Goal: Feedback & Contribution: Contribute content

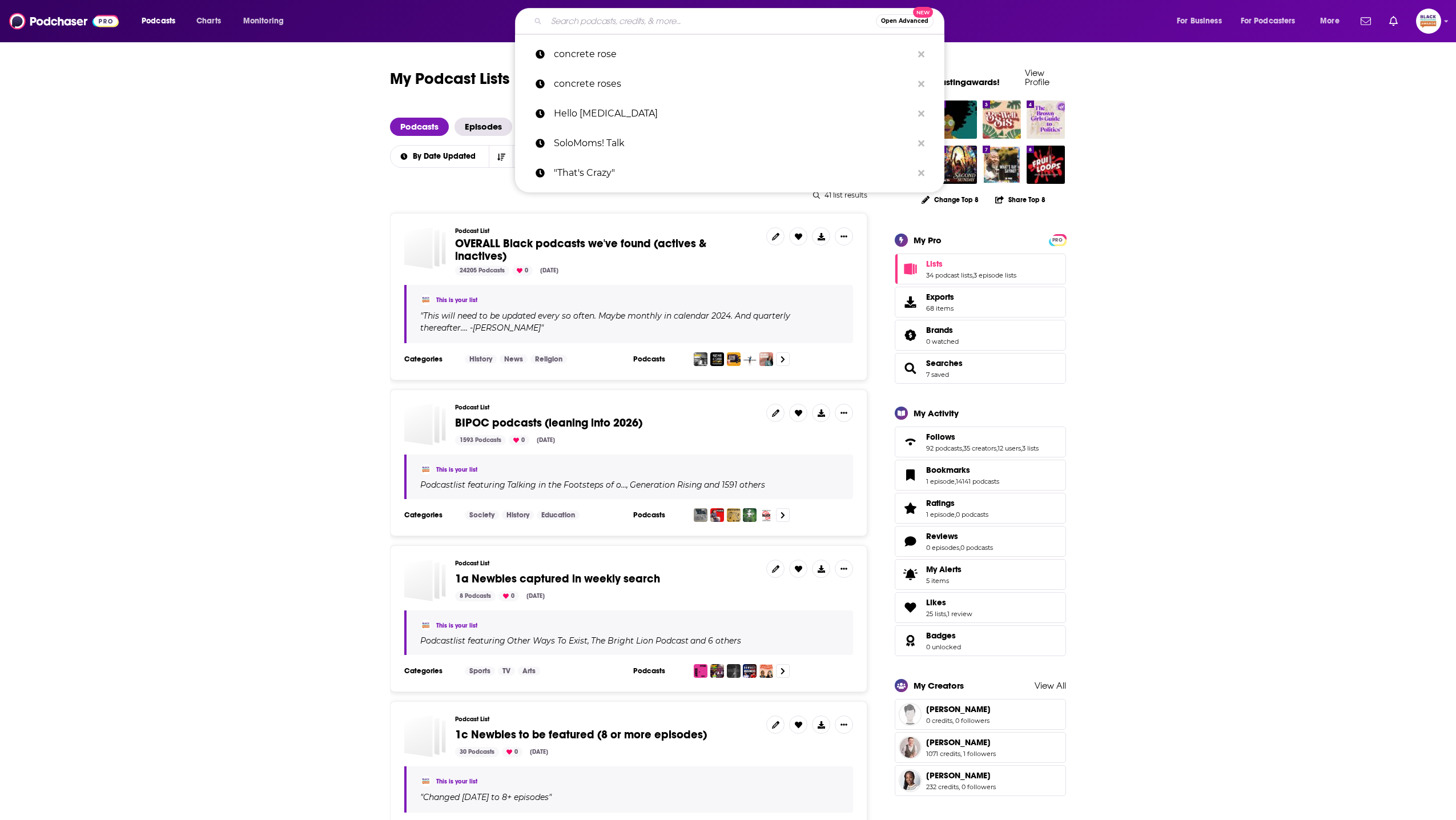
click at [620, 26] on input "Search podcasts, credits, & more..." at bounding box center [711, 21] width 330 height 18
paste input "More Than A Title"
type input "More Than A Title"
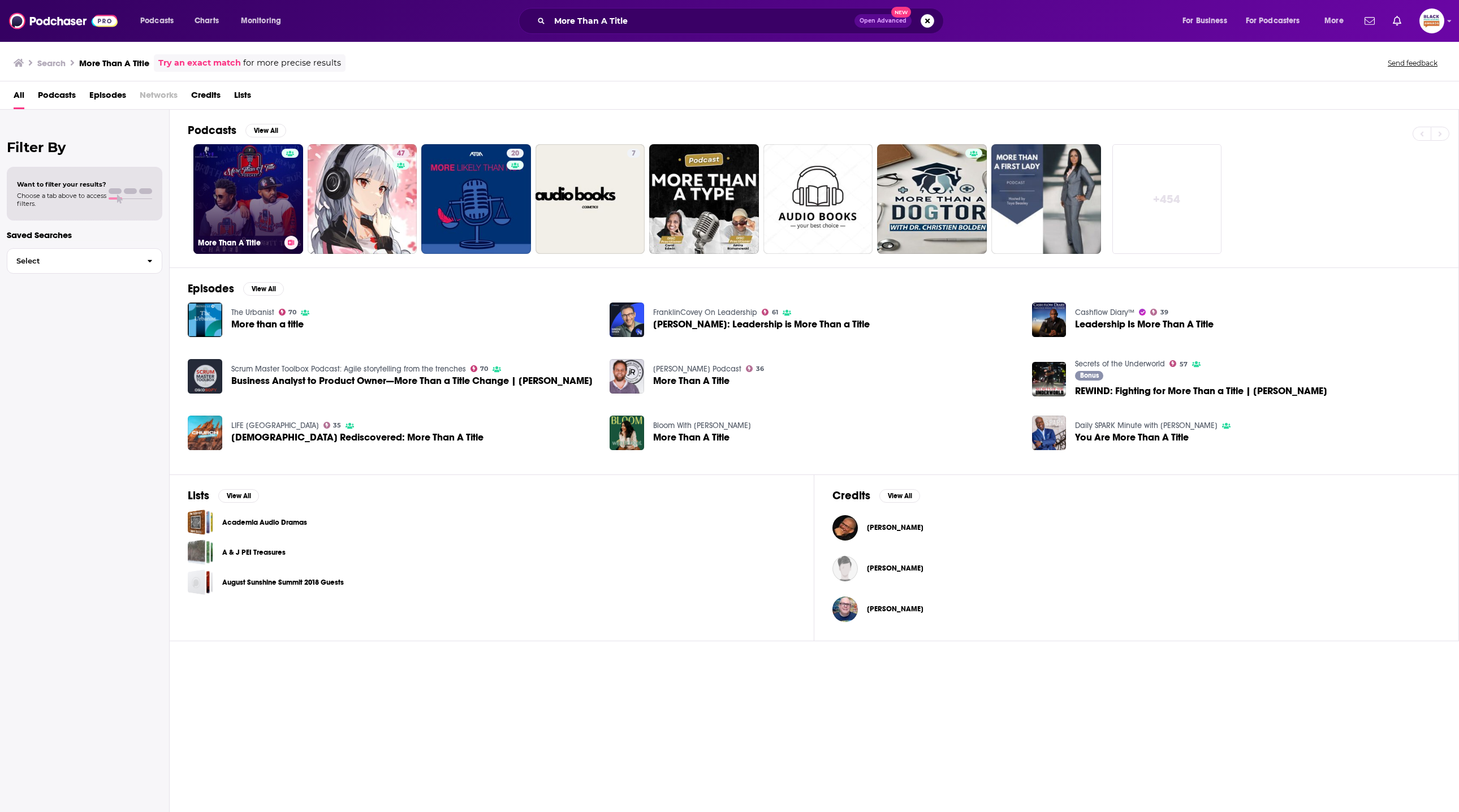
click at [244, 184] on link "More Than A Title" at bounding box center [248, 198] width 110 height 110
click at [1043, 315] on img "Leadership Is More Than A Title" at bounding box center [1049, 319] width 34 height 34
click at [1053, 438] on img "You Are More Than A Title" at bounding box center [1049, 433] width 34 height 34
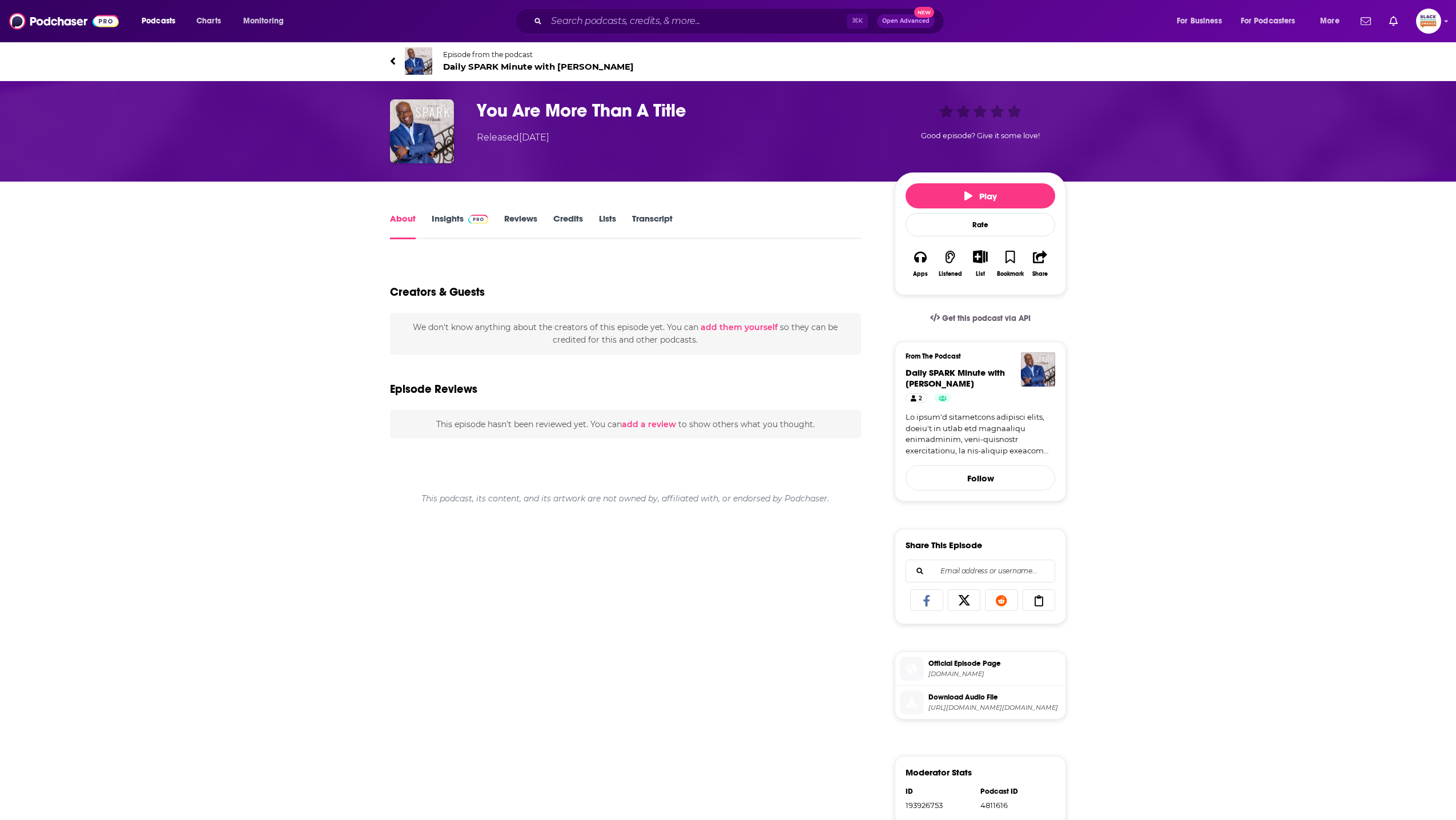
click at [411, 60] on img at bounding box center [418, 61] width 27 height 27
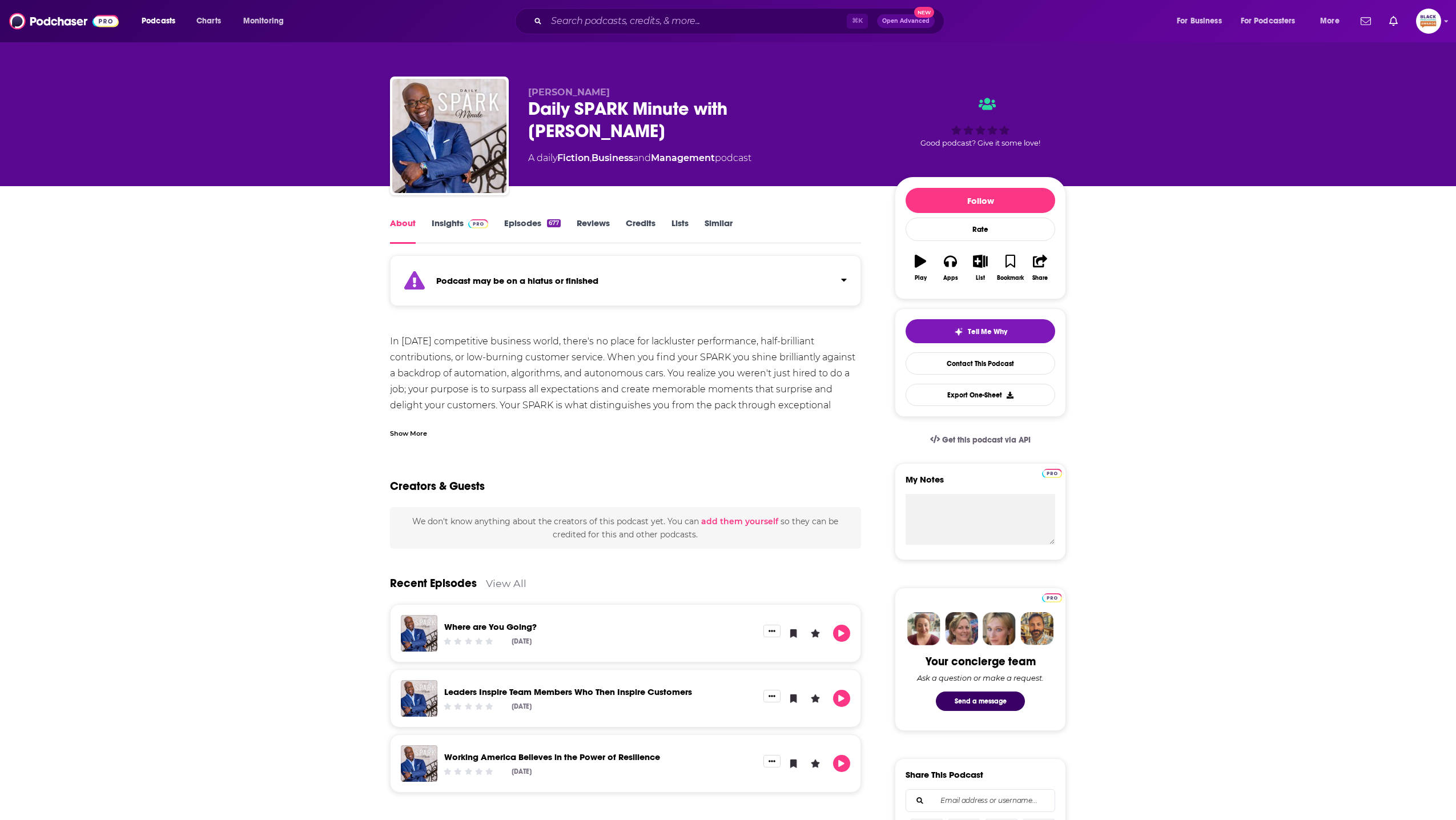
click at [769, 271] on div "Podcast may be on a hiatus or finished" at bounding box center [626, 280] width 471 height 51
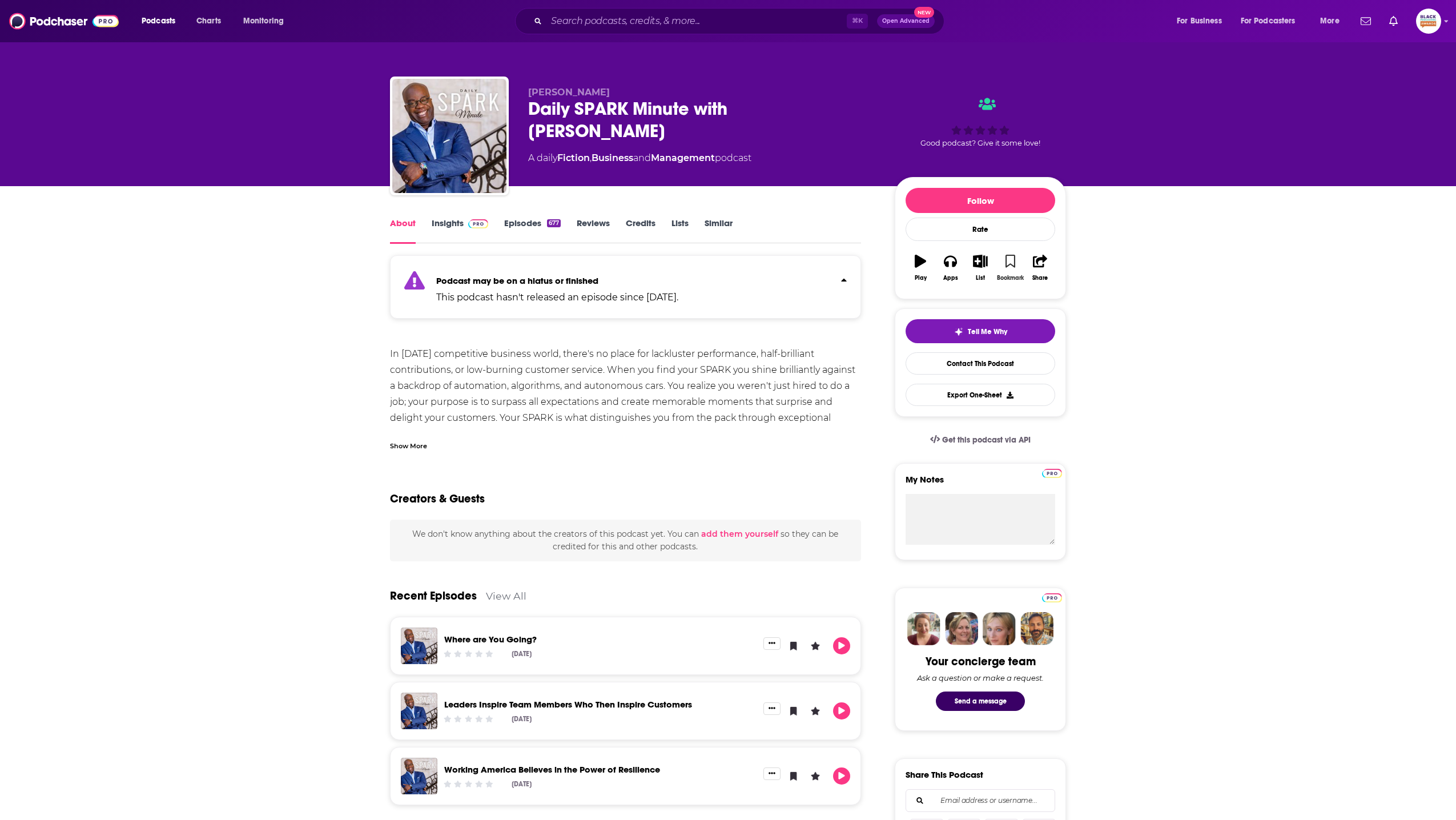
click at [1015, 263] on button "Bookmark" at bounding box center [1010, 268] width 29 height 41
click at [982, 266] on icon "button" at bounding box center [979, 261] width 14 height 12
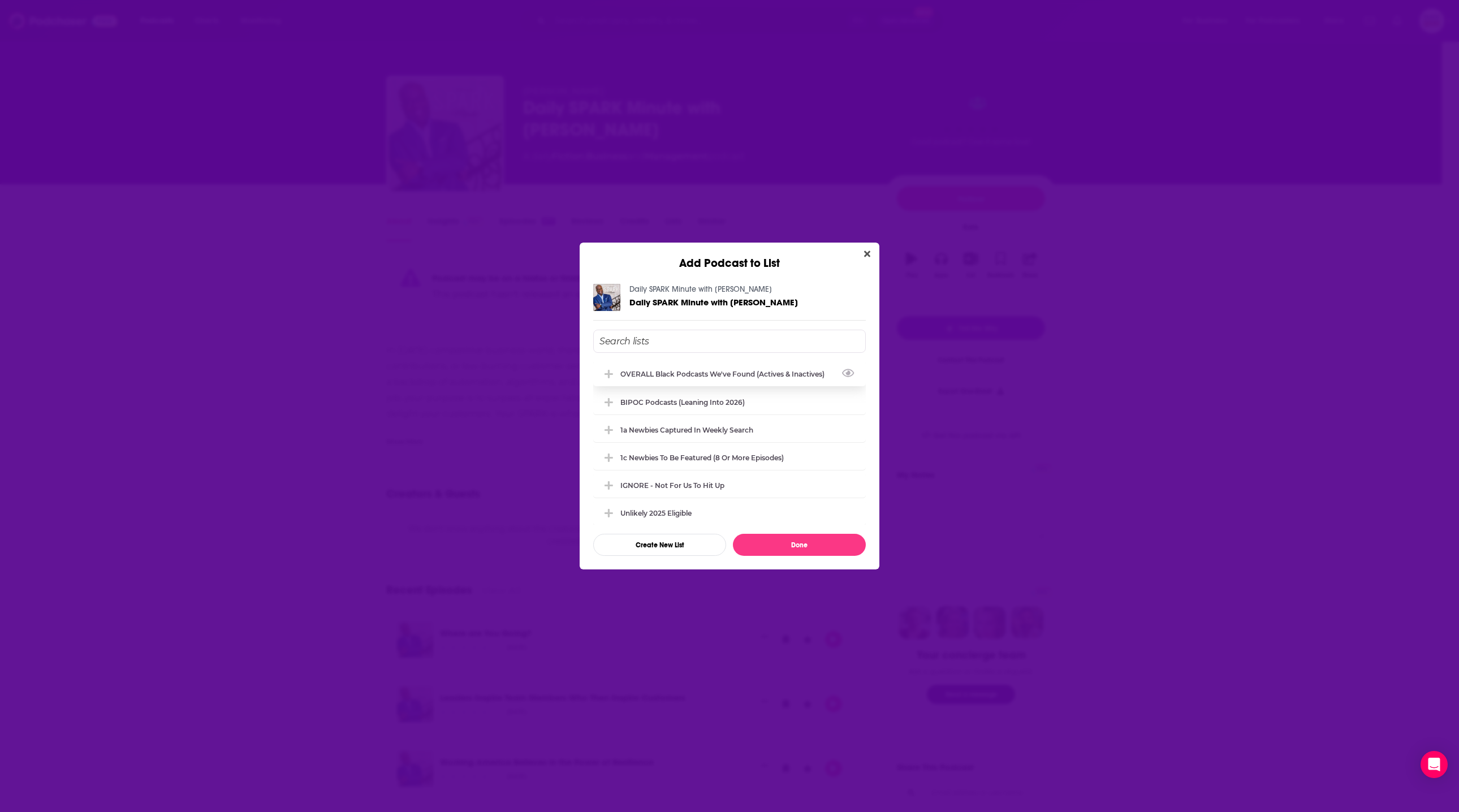
click at [716, 377] on div "OVERALL Black podcasts we've found (actives & inactives)" at bounding box center [726, 374] width 211 height 9
click at [803, 547] on button "Done" at bounding box center [799, 544] width 133 height 22
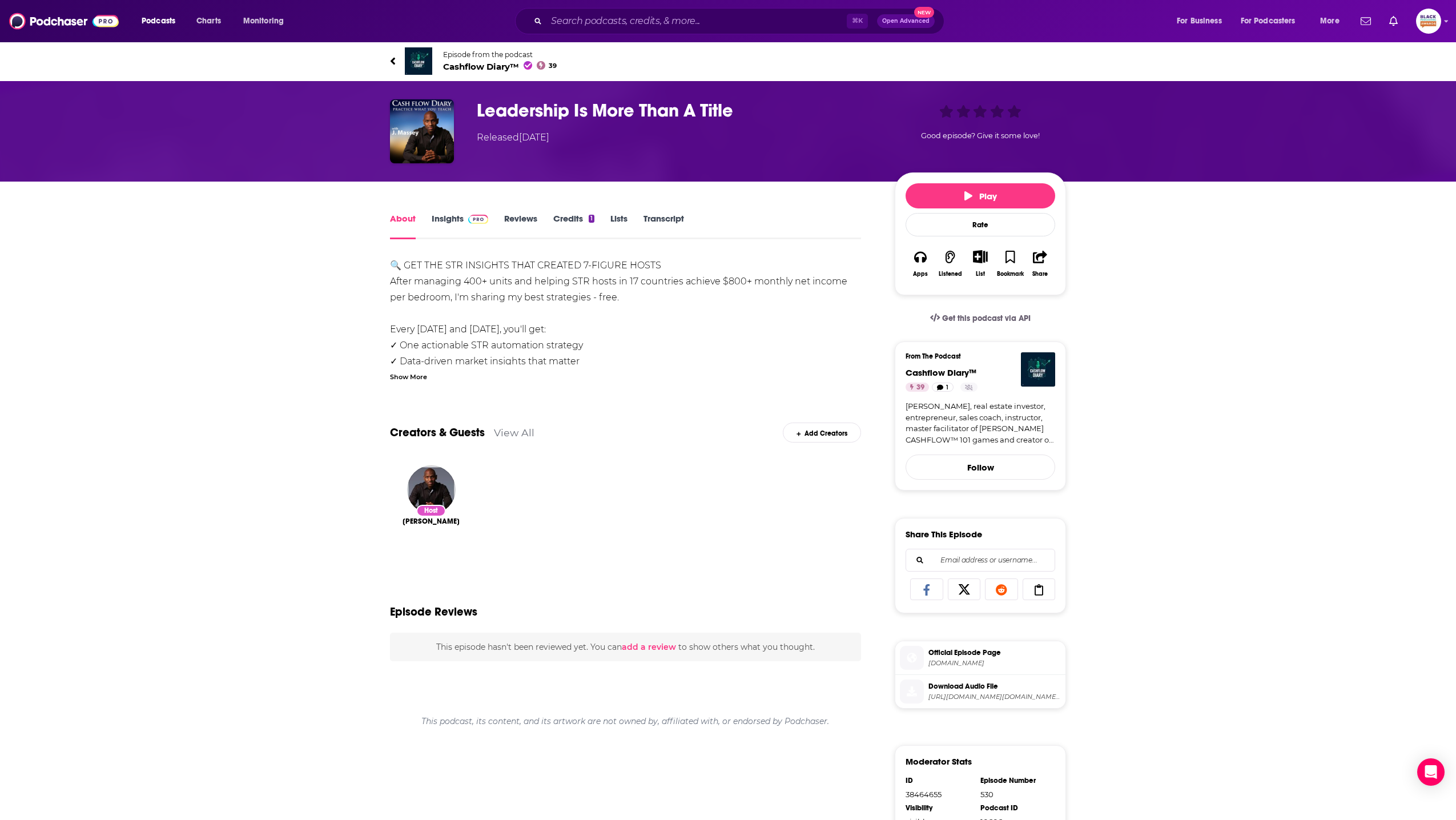
click at [424, 63] on img at bounding box center [418, 61] width 27 height 27
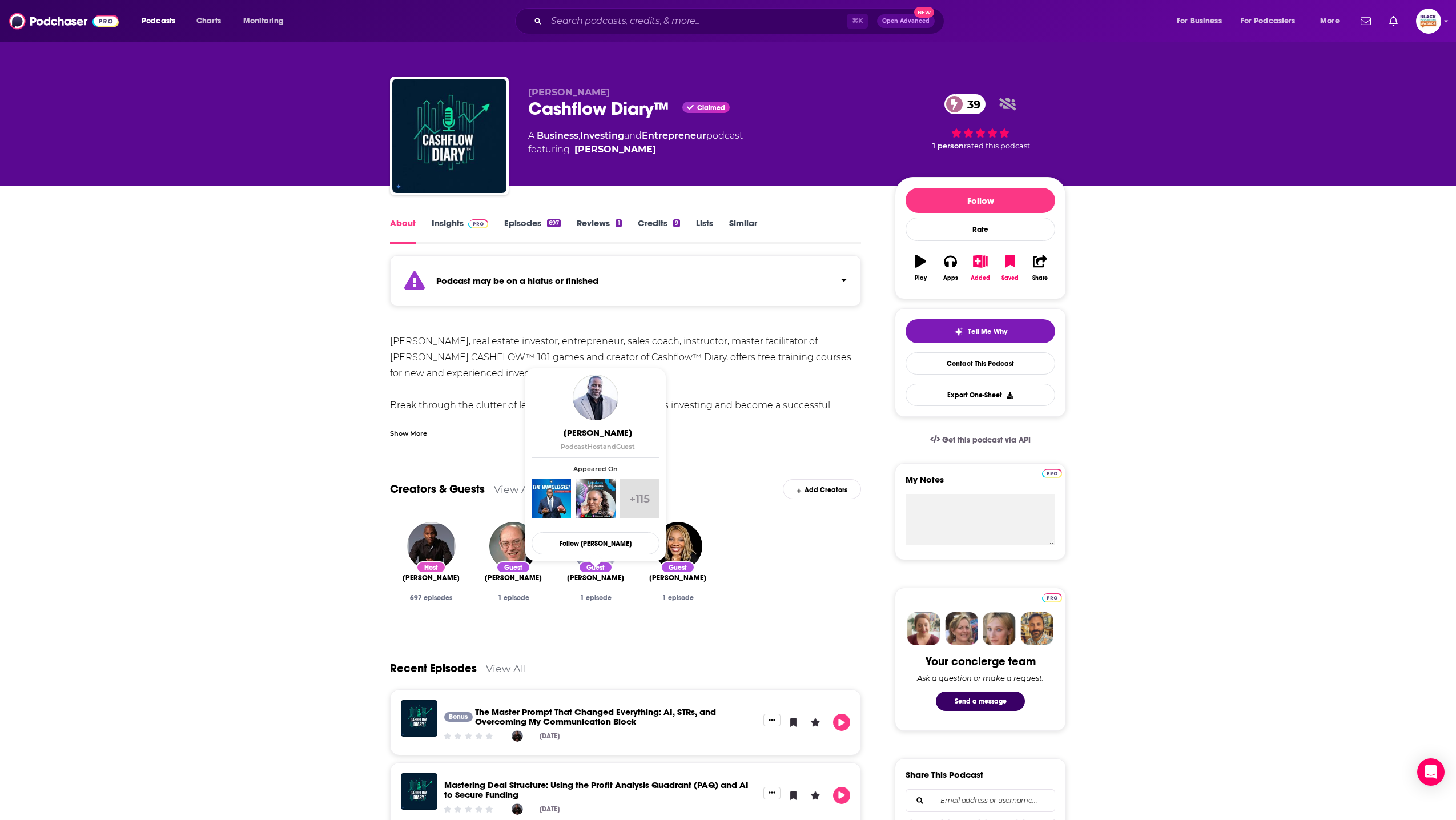
click at [586, 578] on span "[PERSON_NAME]" at bounding box center [595, 578] width 57 height 9
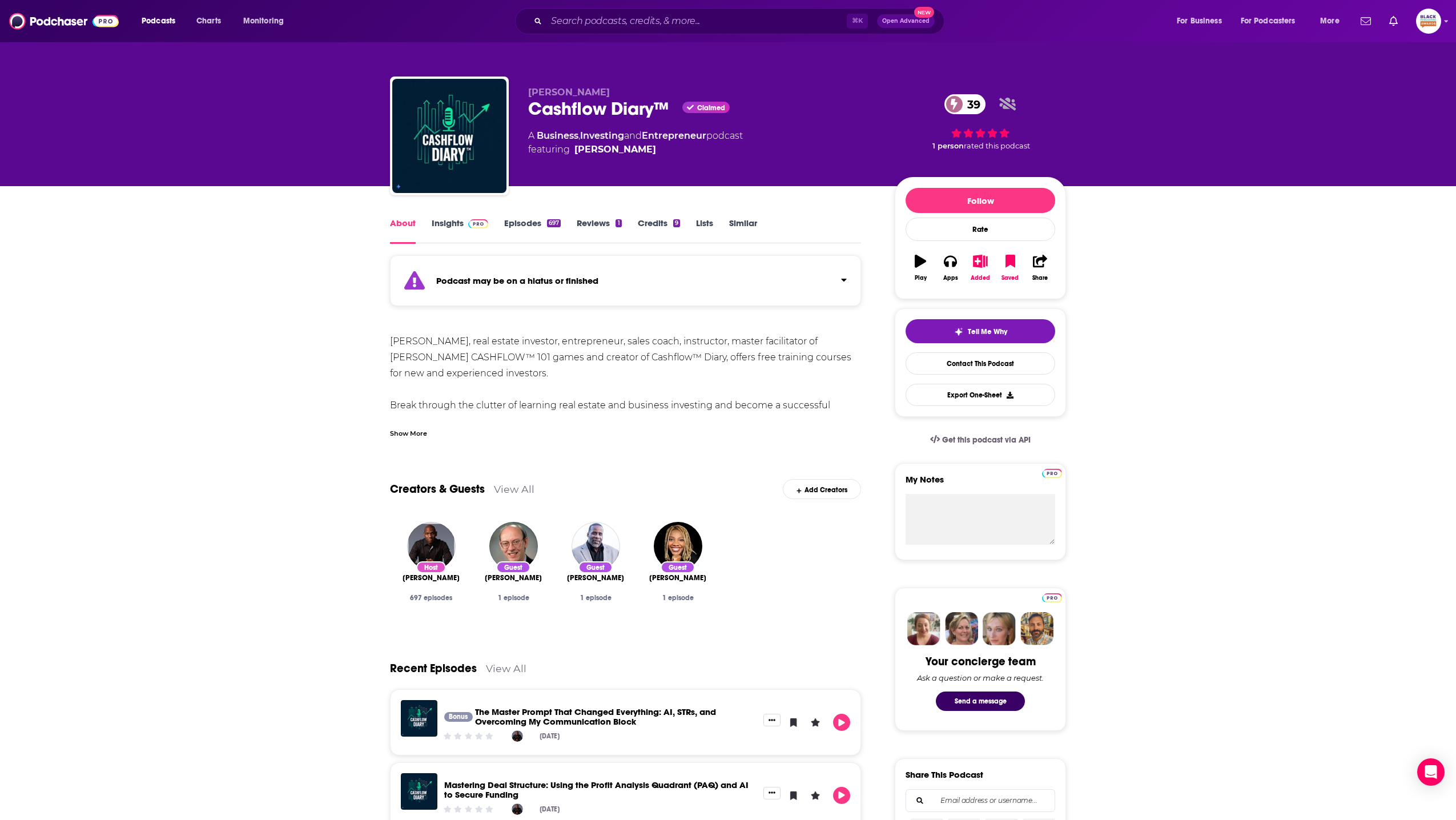
click at [430, 569] on div "Host" at bounding box center [431, 567] width 29 height 12
click at [440, 515] on div "Host J. Massey 697 episodes" at bounding box center [431, 573] width 82 height 121
click at [435, 532] on img "J. Massey" at bounding box center [432, 546] width 48 height 48
click at [518, 284] on strong "Podcast may be on a hiatus or finished" at bounding box center [517, 280] width 162 height 11
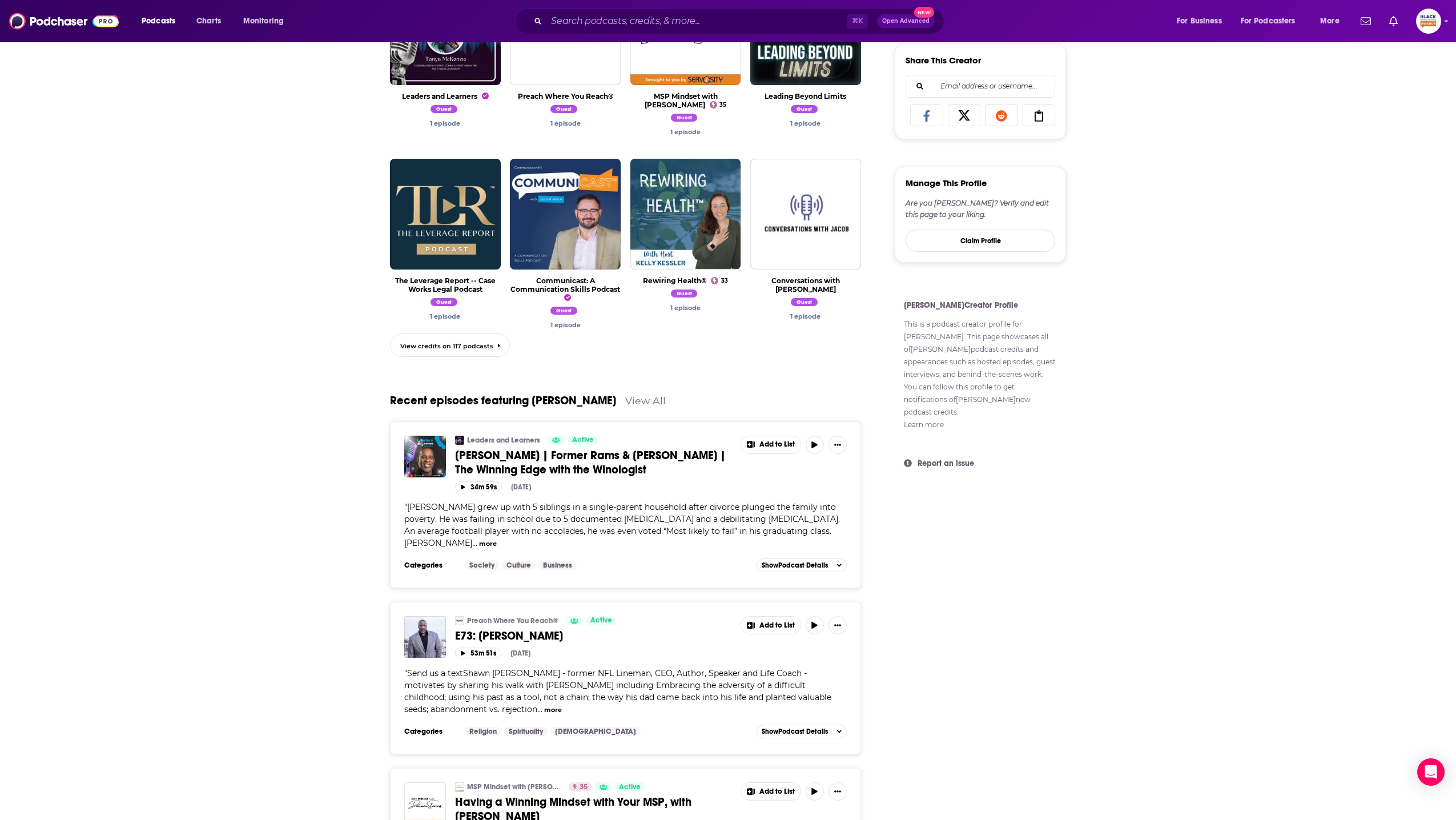
scroll to position [435, 0]
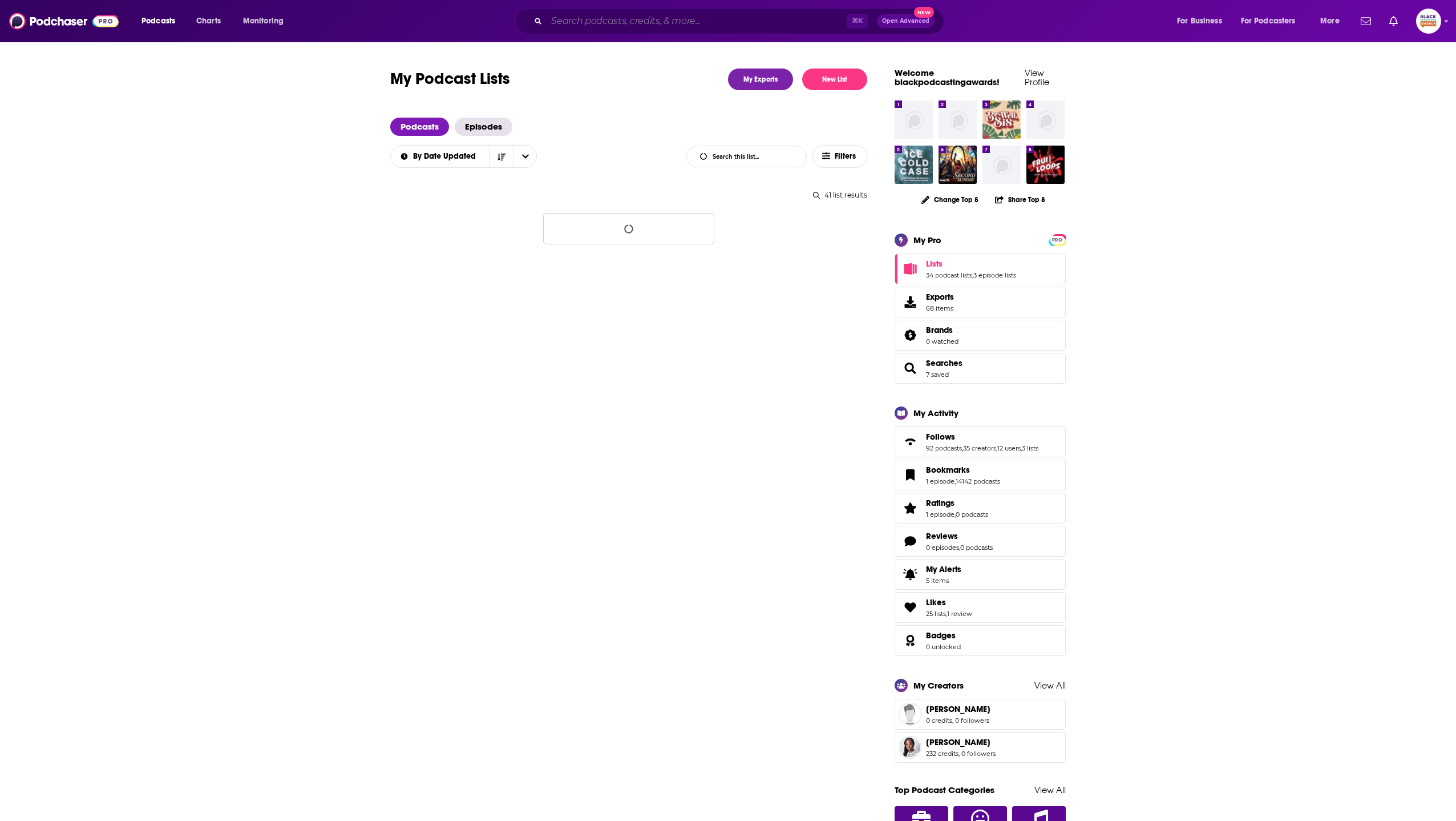
click at [610, 19] on input "Search podcasts, credits, & more..." at bounding box center [696, 21] width 300 height 18
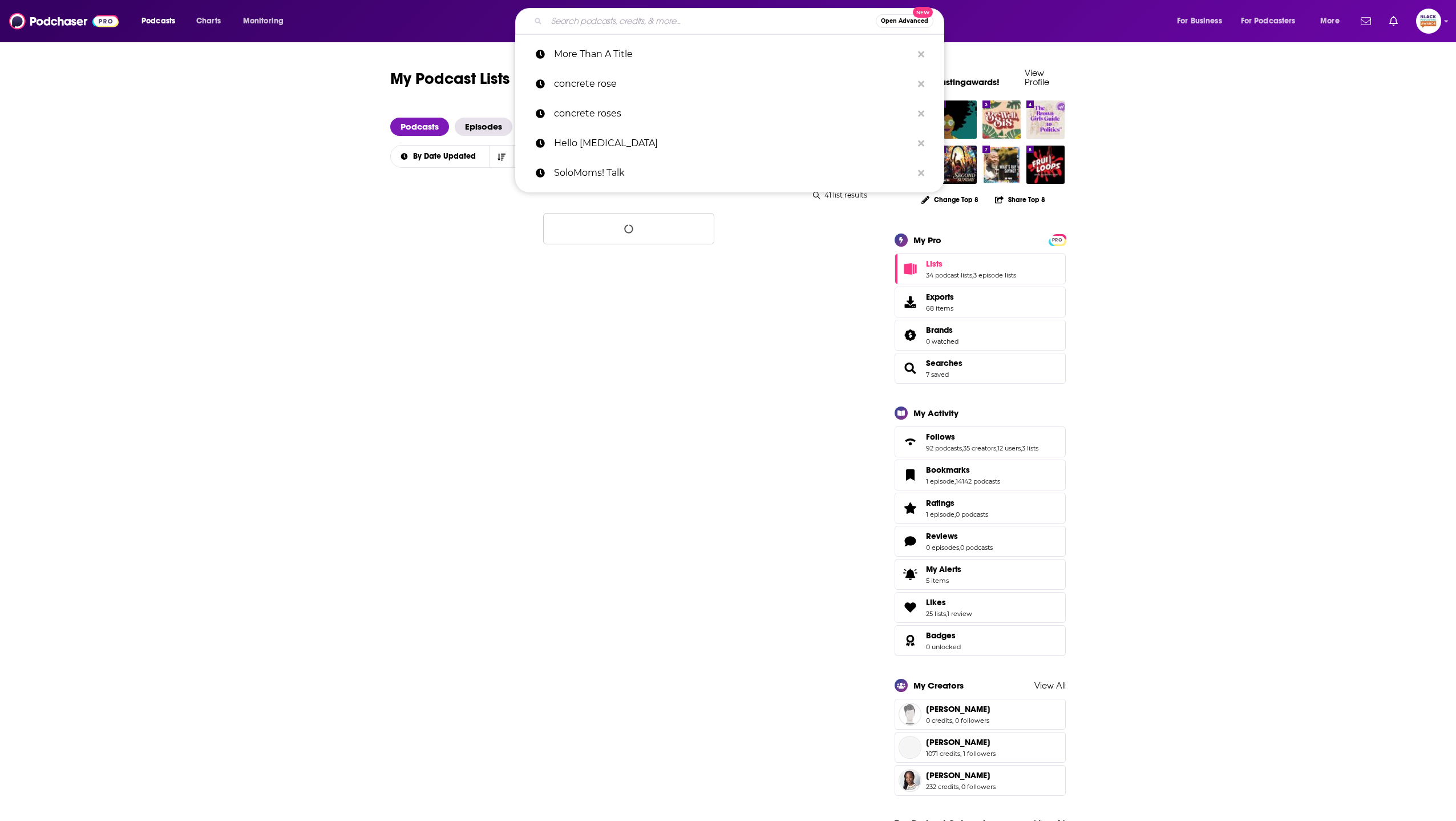
paste input "Black Horror Journal"
type input "Black Horror Journal"
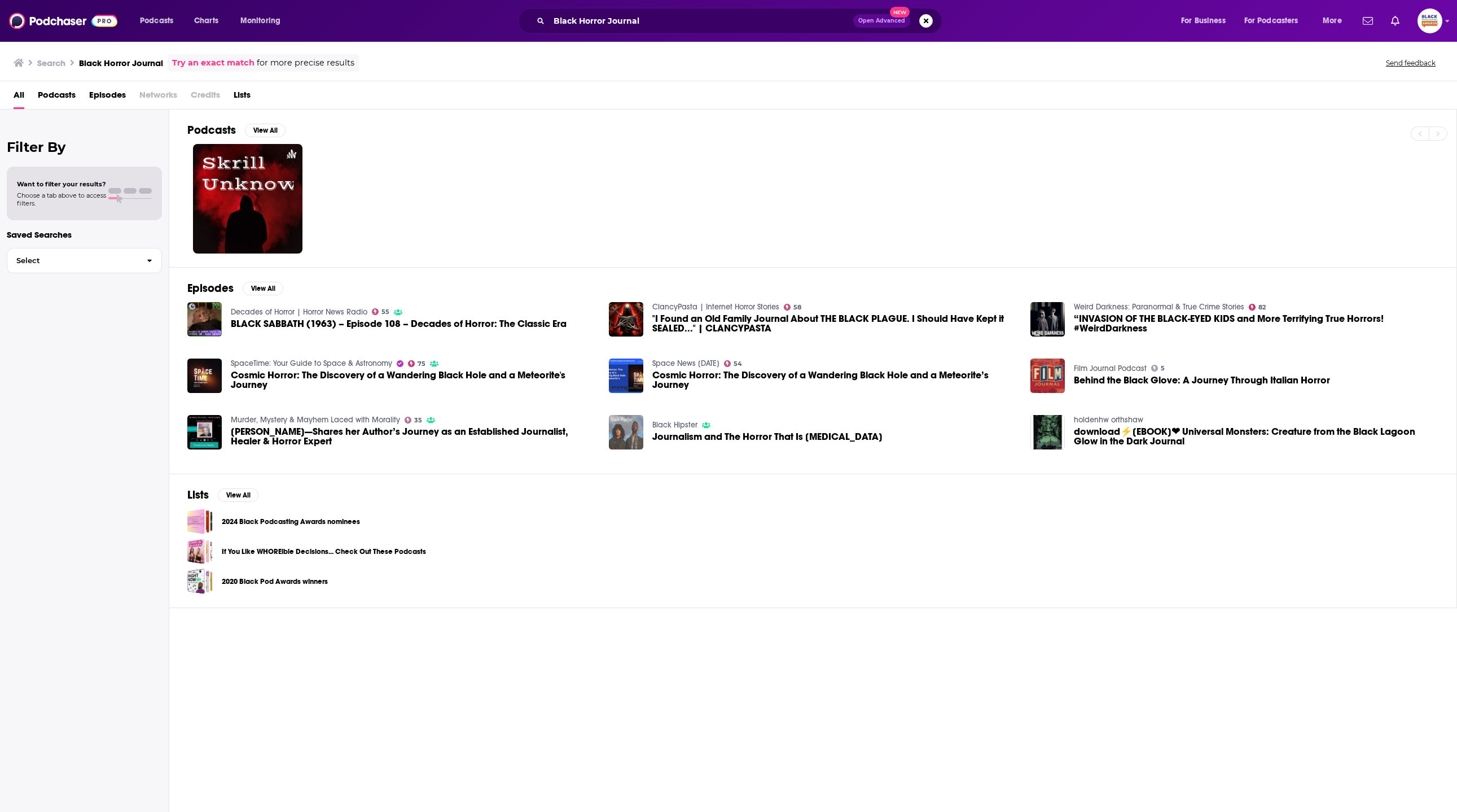
click at [636, 429] on img "Journalism and The Horror That Is Coronavirus" at bounding box center [625, 432] width 34 height 34
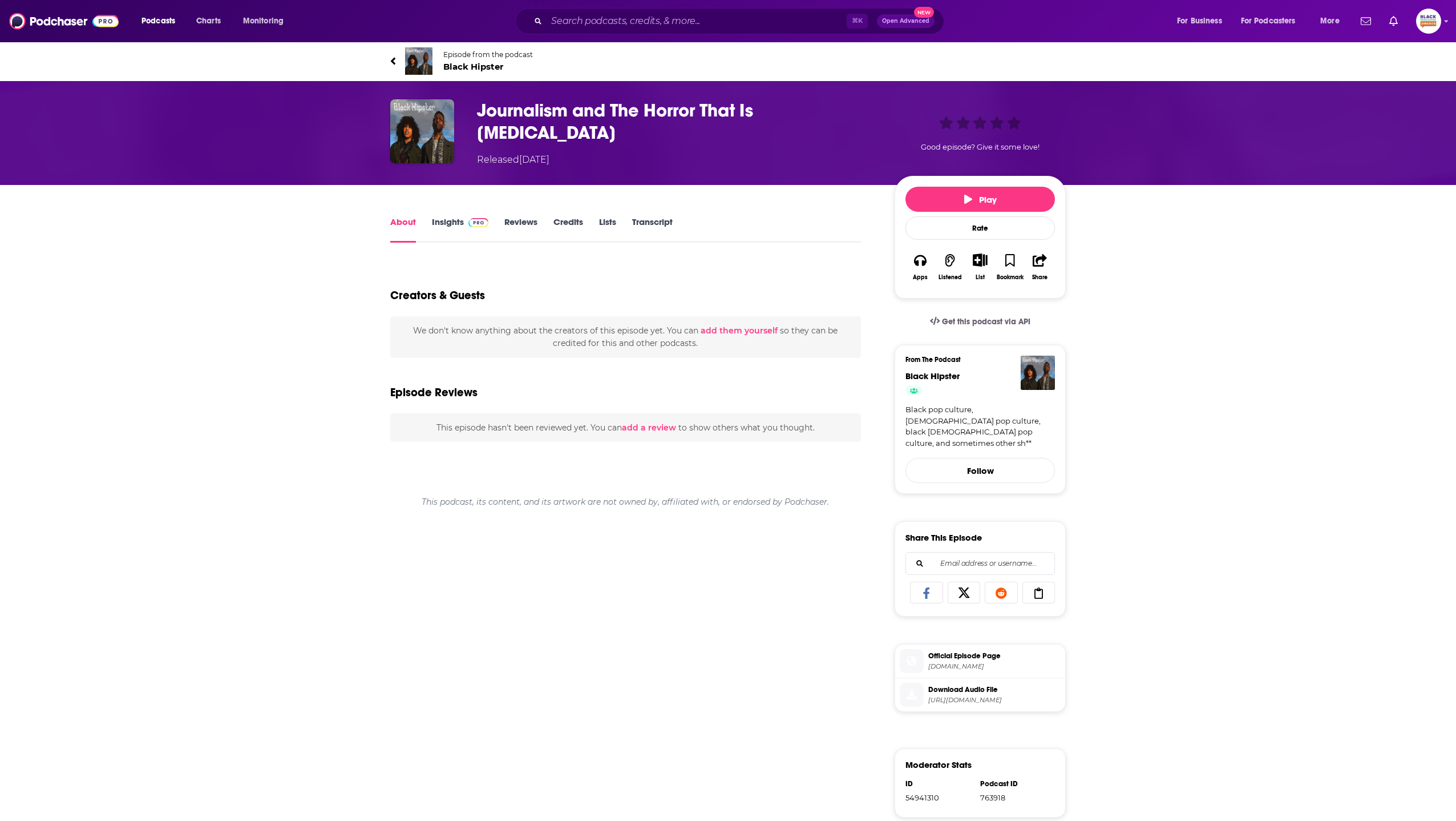
click at [422, 51] on img at bounding box center [418, 61] width 27 height 27
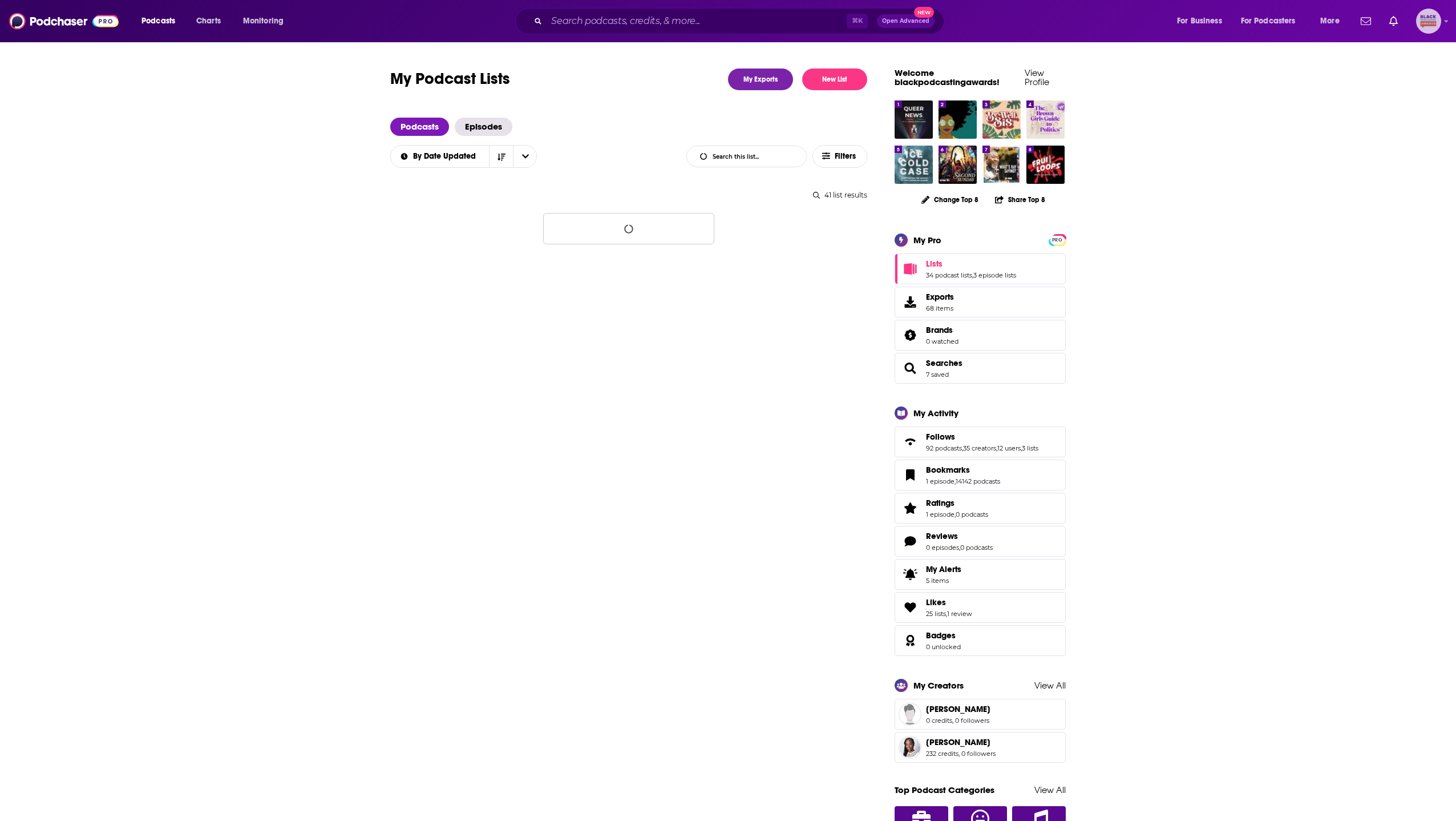
drag, startPoint x: 1447, startPoint y: 19, endPoint x: 1447, endPoint y: 26, distance: 7.0
click at [1447, 20] on icon "Show profile menu" at bounding box center [1446, 21] width 4 height 7
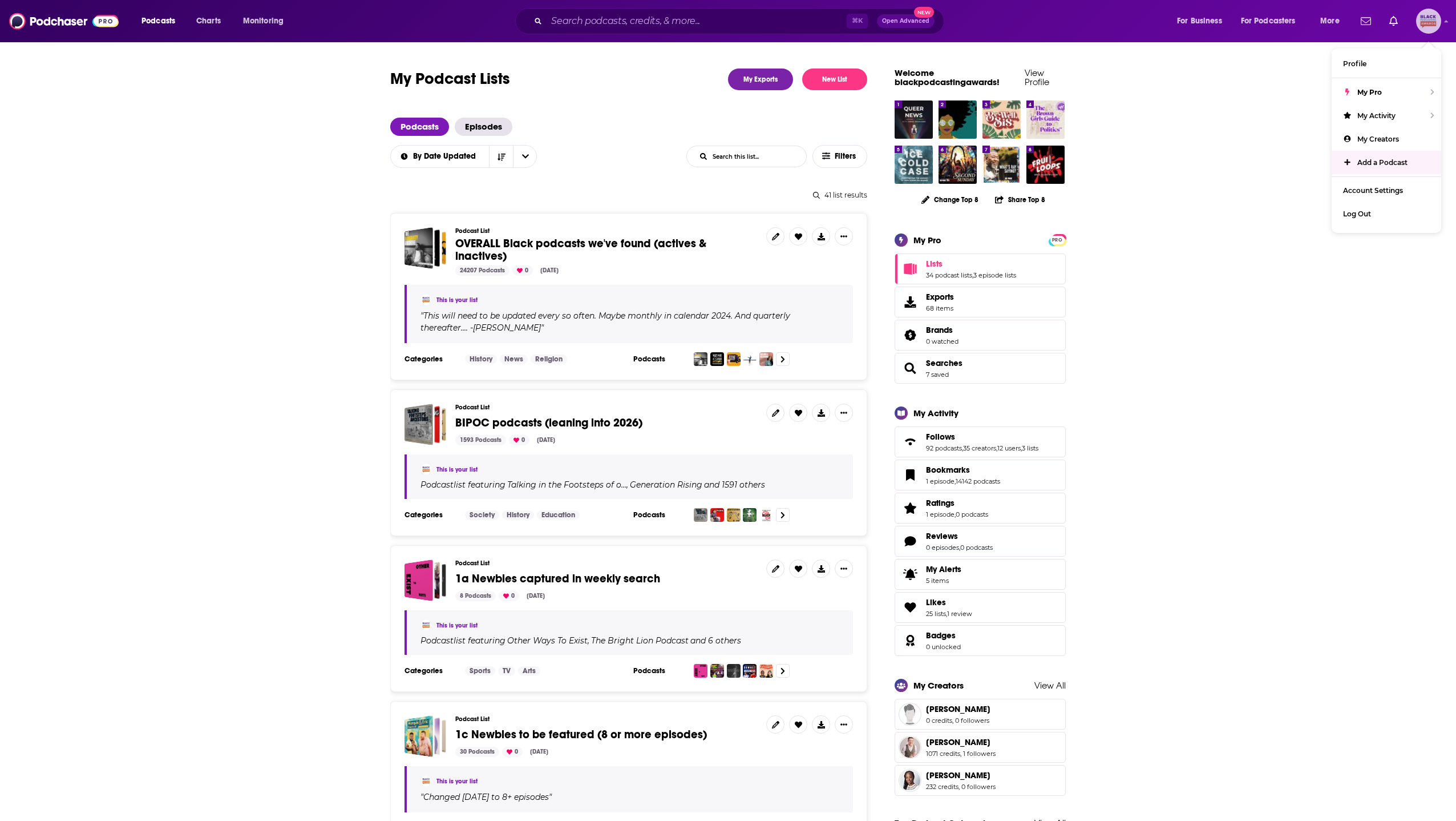
click at [1378, 159] on span "Add a Podcast" at bounding box center [1382, 162] width 50 height 9
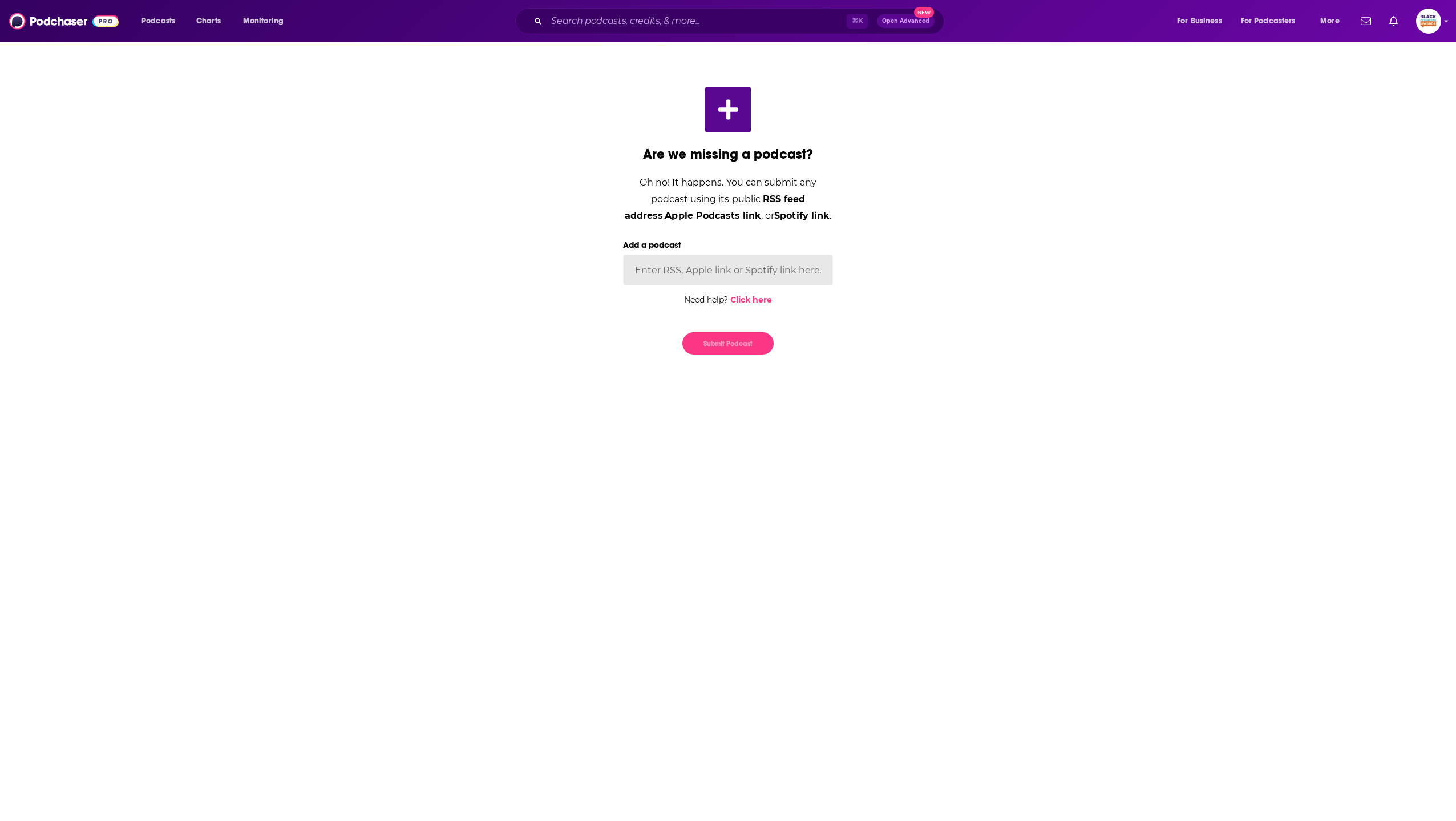
click at [747, 266] on input "Add a podcast" at bounding box center [728, 270] width 210 height 31
paste input "[URL][DOMAIN_NAME]"
type input "[URL][DOMAIN_NAME]"
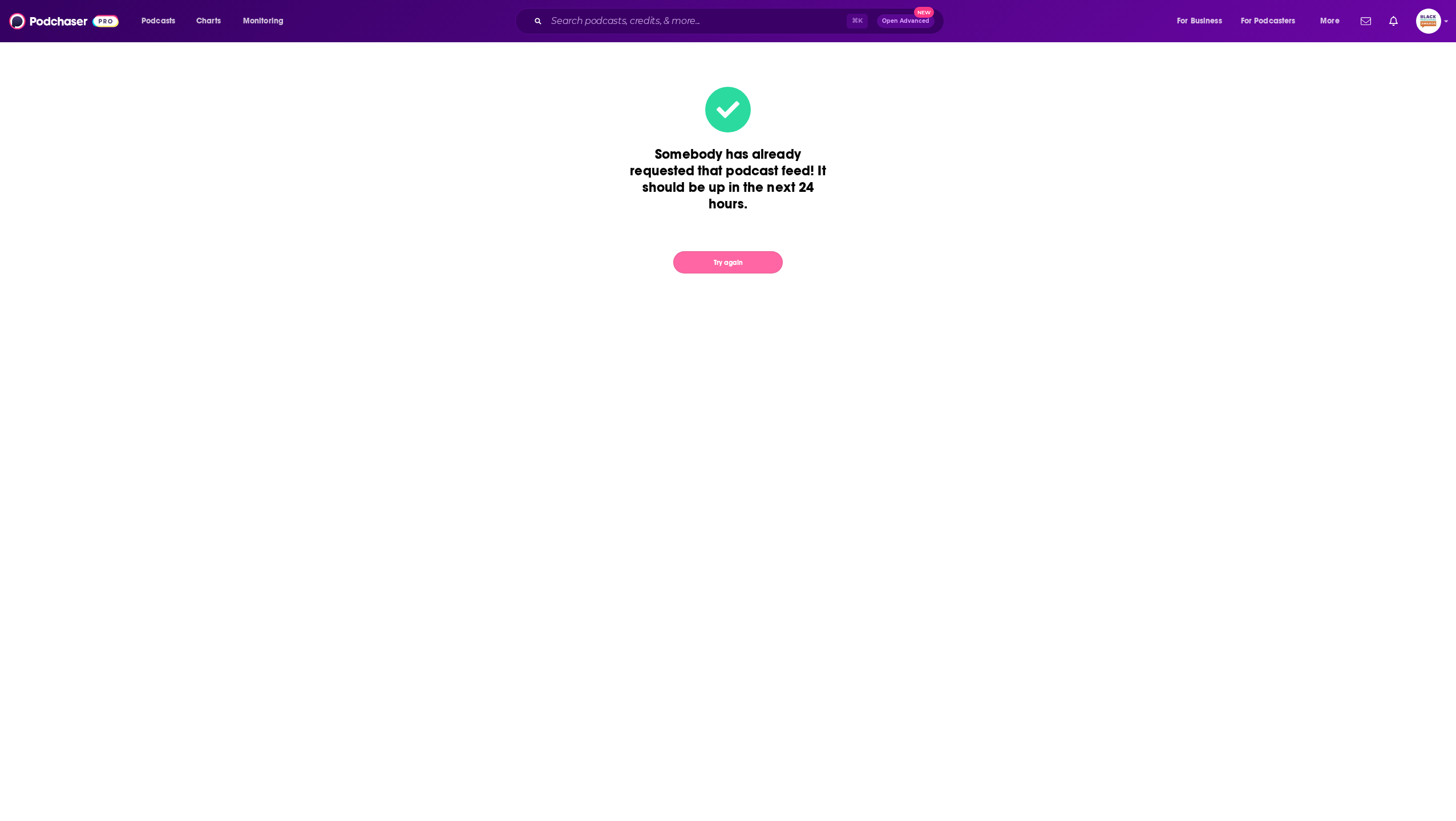
click at [717, 264] on button "Try again" at bounding box center [728, 262] width 109 height 22
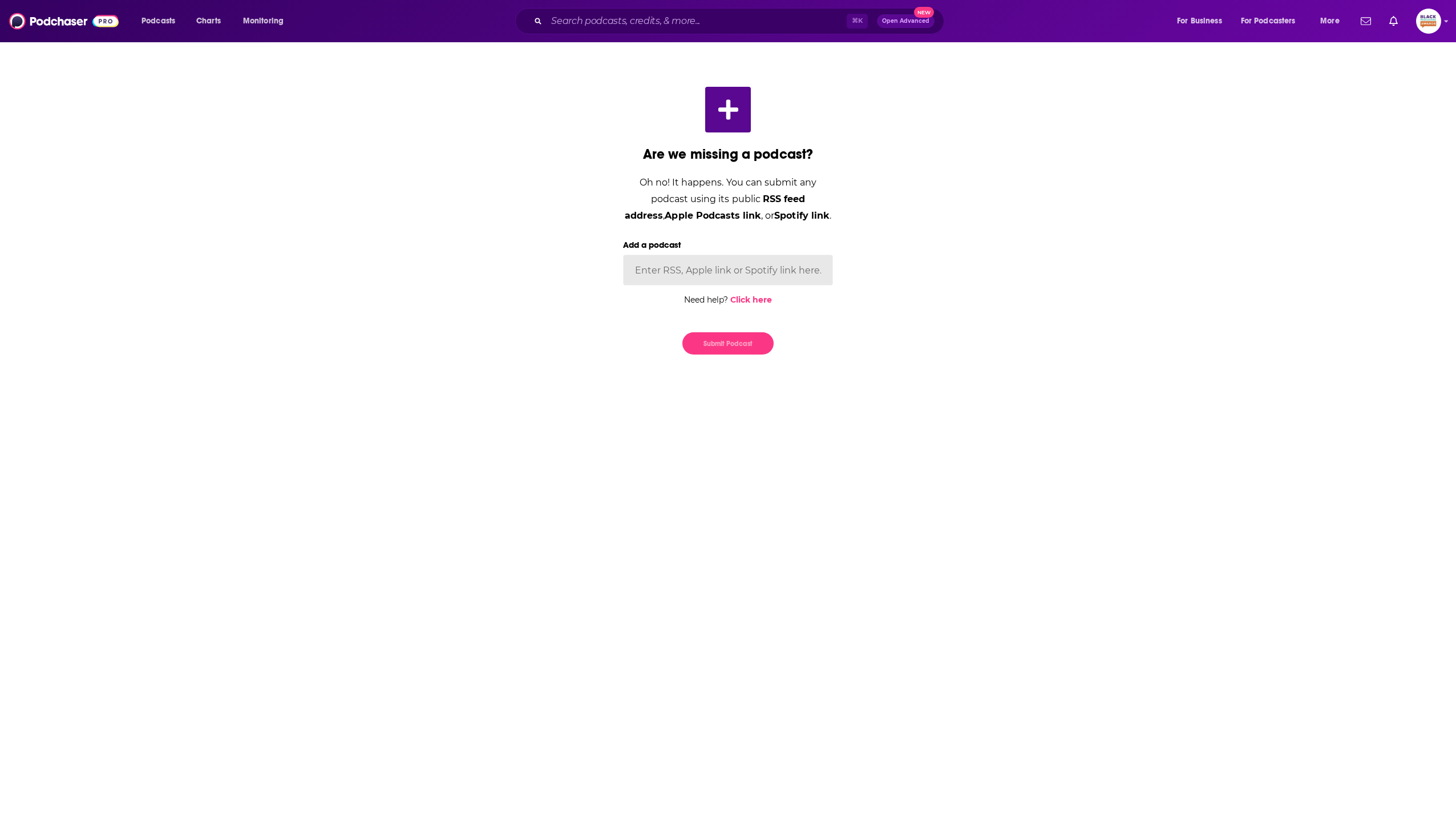
click at [756, 263] on input "Add a podcast" at bounding box center [728, 270] width 210 height 31
paste input "[URL][DOMAIN_NAME]"
type input "[URL][DOMAIN_NAME]"
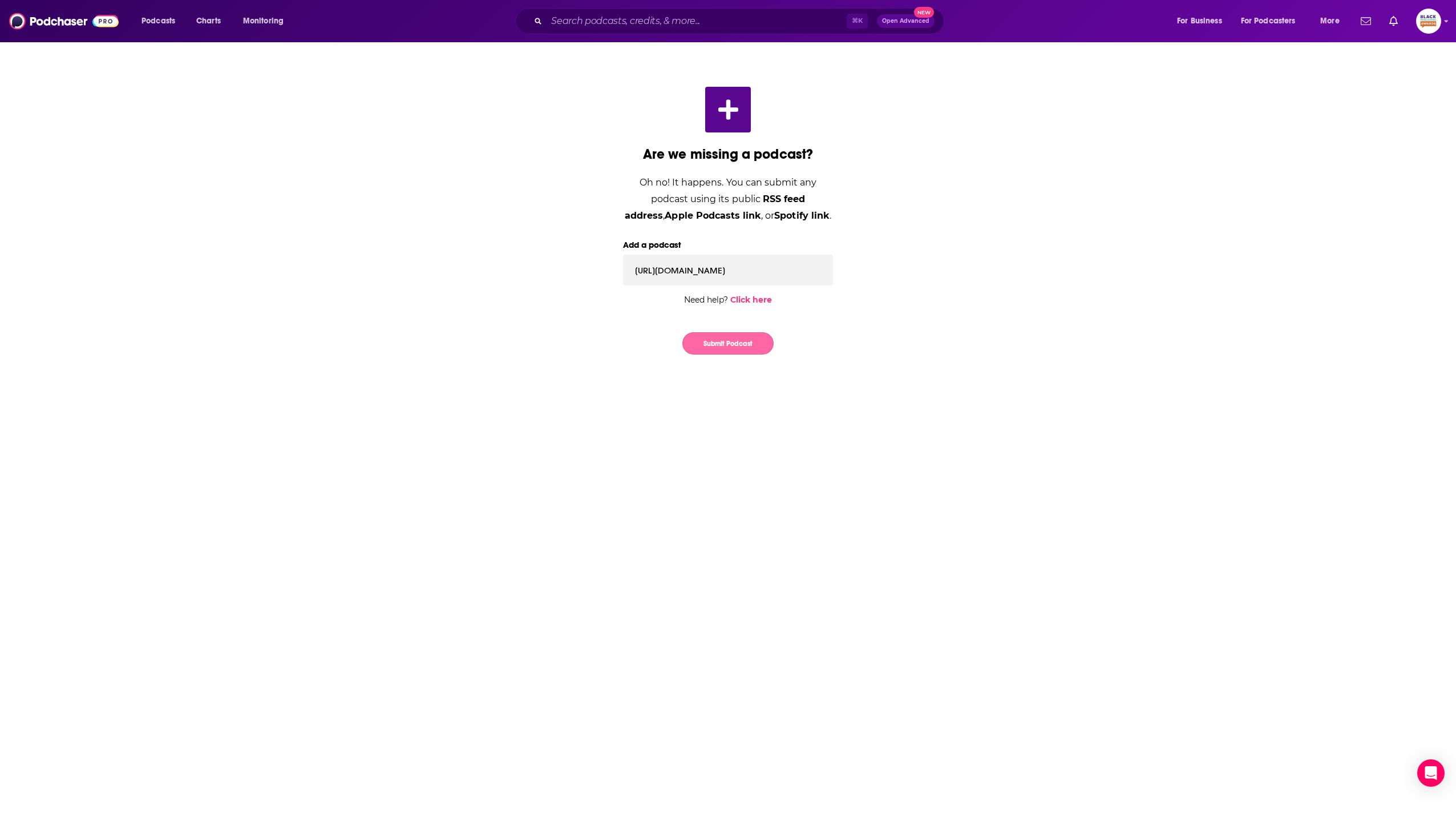
click at [749, 342] on button "Submit Podcast" at bounding box center [728, 343] width 91 height 22
